Goal: Transaction & Acquisition: Purchase product/service

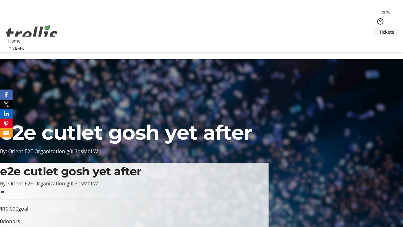
click at [379, 29] on span "Tickets" at bounding box center [386, 32] width 15 height 7
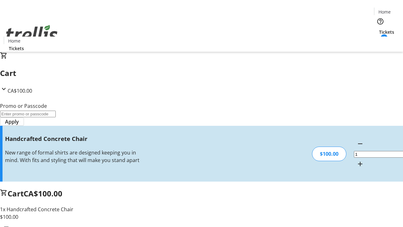
type input "FREE"
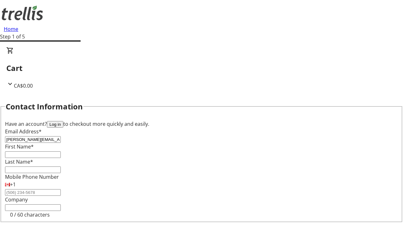
type input "[PERSON_NAME][EMAIL_ADDRESS][DOMAIN_NAME]"
type input "[PERSON_NAME]"
